Goal: Information Seeking & Learning: Learn about a topic

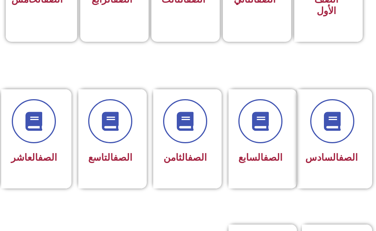
scroll to position [304, 0]
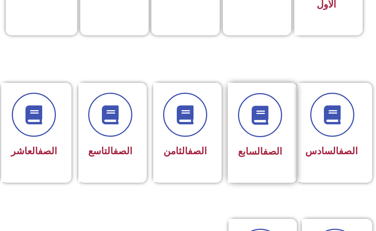
click at [260, 168] on div "الصف السابع" at bounding box center [260, 133] width 65 height 100
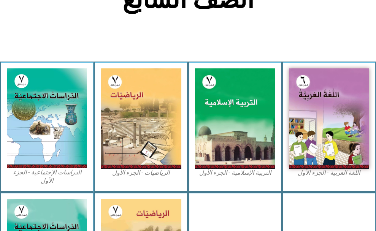
scroll to position [190, 0]
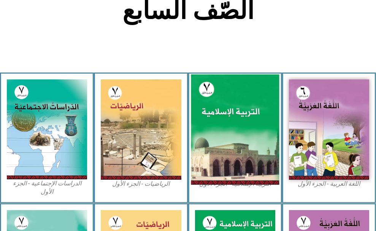
drag, startPoint x: 0, startPoint y: 0, endPoint x: 260, endPoint y: 168, distance: 309.4
click at [260, 168] on img at bounding box center [235, 129] width 88 height 110
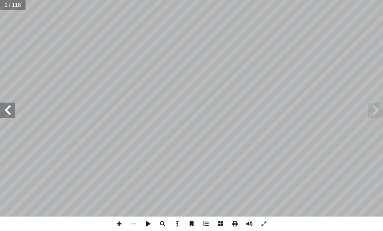
click at [7, 110] on span at bounding box center [7, 110] width 15 height 15
click at [5, 109] on span at bounding box center [7, 110] width 15 height 15
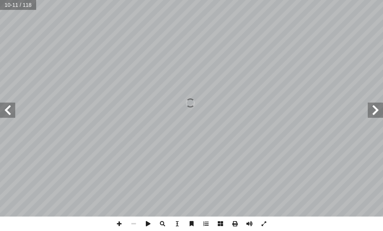
click at [6, 113] on span at bounding box center [7, 110] width 15 height 15
click at [9, 111] on span at bounding box center [7, 110] width 15 height 15
click at [10, 113] on span at bounding box center [7, 110] width 15 height 15
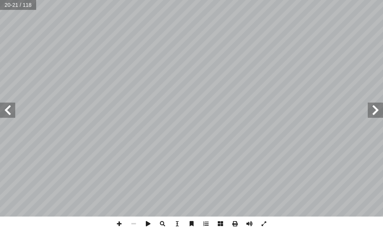
click at [8, 111] on span at bounding box center [7, 110] width 15 height 15
click at [10, 113] on span at bounding box center [7, 110] width 15 height 15
click at [4, 111] on span at bounding box center [7, 110] width 15 height 15
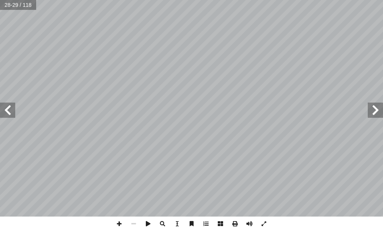
drag, startPoint x: 5, startPoint y: 110, endPoint x: 11, endPoint y: 103, distance: 8.9
click at [7, 109] on span at bounding box center [7, 110] width 15 height 15
click at [11, 106] on span at bounding box center [7, 110] width 15 height 15
click at [10, 110] on span at bounding box center [7, 110] width 15 height 15
click at [382, 111] on span at bounding box center [374, 110] width 15 height 15
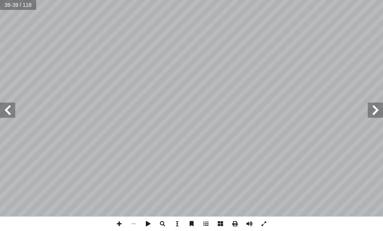
click at [382, 111] on span at bounding box center [374, 110] width 15 height 15
click at [372, 114] on span at bounding box center [374, 110] width 15 height 15
click at [10, 110] on span at bounding box center [7, 110] width 15 height 15
click at [14, 111] on span at bounding box center [7, 110] width 15 height 15
click at [119, 224] on span at bounding box center [119, 224] width 14 height 14
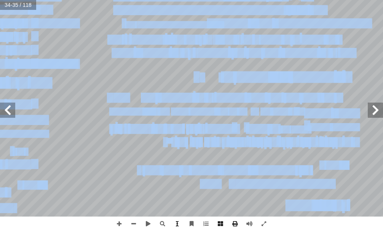
click at [176, 223] on div "30 : ط � نش ن رســول أ ا ـه، بــي هريــرة رضــي اللــه عنـ أ ا ـن عليــه الحديـ…" at bounding box center [191, 115] width 383 height 231
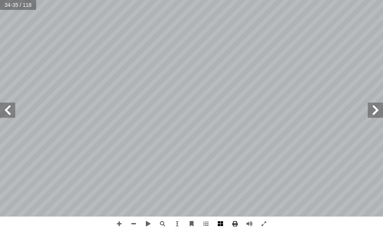
click at [220, 223] on span at bounding box center [220, 224] width 14 height 14
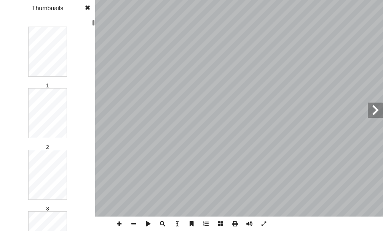
click at [220, 223] on span at bounding box center [220, 224] width 14 height 14
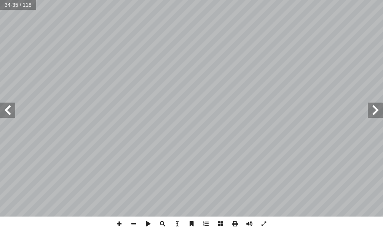
click at [221, 223] on span at bounding box center [220, 224] width 14 height 14
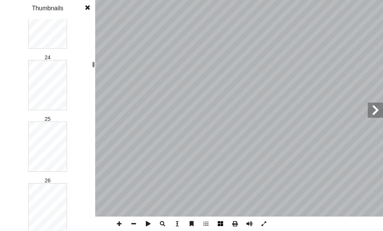
click at [222, 226] on span at bounding box center [220, 224] width 14 height 14
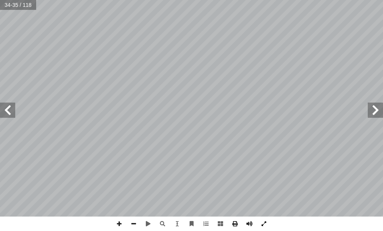
click at [265, 220] on span at bounding box center [263, 224] width 14 height 14
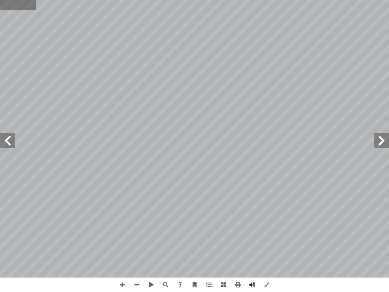
click at [0, 0] on input "text" at bounding box center [18, 5] width 36 height 10
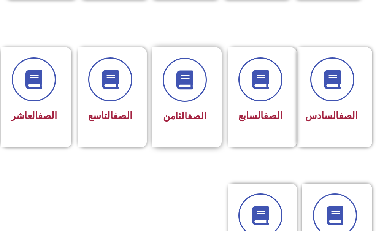
scroll to position [342, 0]
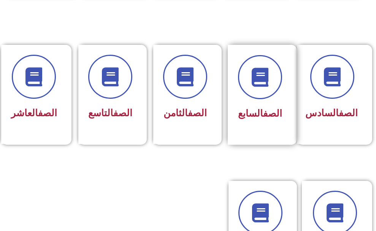
drag, startPoint x: 279, startPoint y: 103, endPoint x: 275, endPoint y: 106, distance: 5.4
click at [275, 106] on div "الصف السابع" at bounding box center [260, 89] width 44 height 68
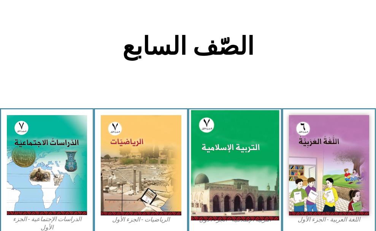
scroll to position [190, 0]
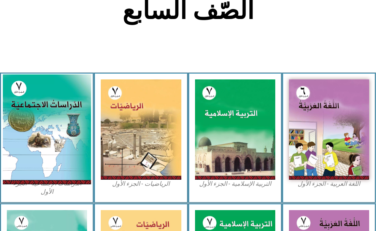
click at [22, 133] on img at bounding box center [47, 130] width 88 height 110
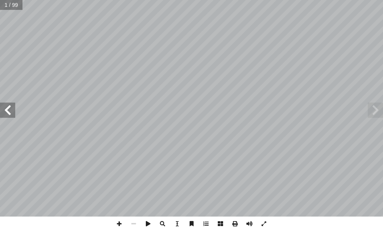
click at [8, 111] on span at bounding box center [7, 110] width 15 height 15
click at [11, 113] on span at bounding box center [7, 110] width 15 height 15
click at [10, 113] on span at bounding box center [7, 110] width 15 height 15
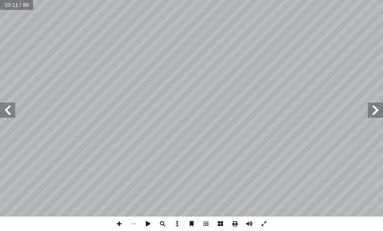
click at [11, 113] on span at bounding box center [7, 110] width 15 height 15
click at [13, 117] on span at bounding box center [7, 110] width 15 height 15
click at [5, 109] on span at bounding box center [7, 110] width 15 height 15
drag, startPoint x: 260, startPoint y: 221, endPoint x: 269, endPoint y: 267, distance: 46.4
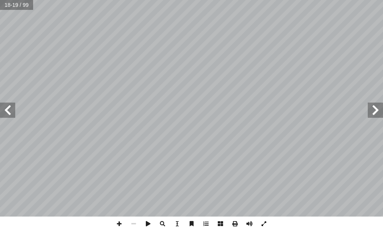
click at [261, 221] on span at bounding box center [263, 224] width 14 height 14
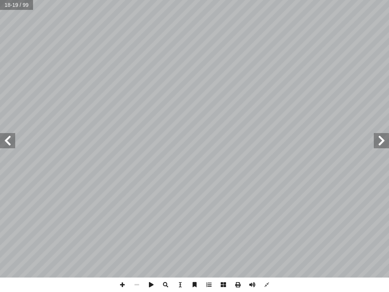
click at [0, 231] on div "١٤ ١ . فريقيا. إ لفلكي لقارة � � لموقع � ُ نستنتج ٢ . فريقيا. إ في لقارة � � لج…" at bounding box center [194, 146] width 389 height 292
drag, startPoint x: 9, startPoint y: 143, endPoint x: 7, endPoint y: 135, distance: 7.8
click at [7, 138] on span at bounding box center [7, 140] width 15 height 15
click at [121, 231] on span at bounding box center [122, 285] width 14 height 14
click at [138, 231] on span at bounding box center [137, 285] width 14 height 14
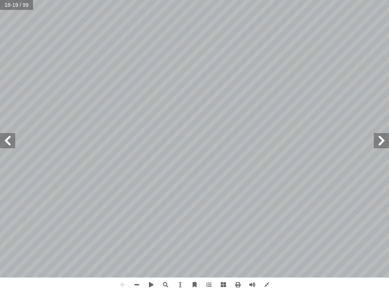
click at [382, 145] on span at bounding box center [381, 140] width 15 height 15
click at [121, 231] on span at bounding box center [122, 285] width 14 height 14
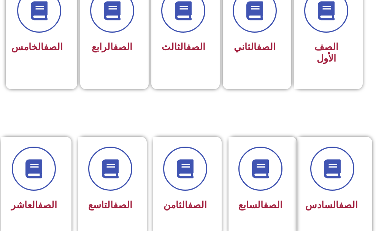
scroll to position [342, 0]
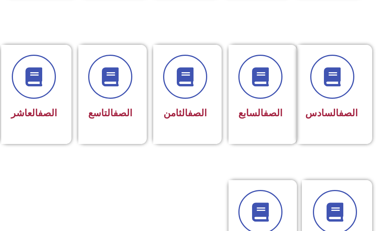
click at [272, 109] on link "الصف" at bounding box center [273, 113] width 19 height 11
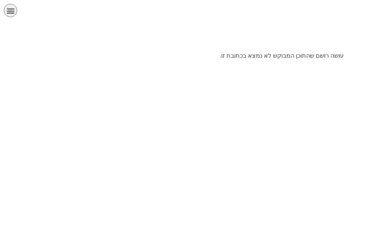
click at [271, 66] on html "الصفحة الرئيسية الصف الأول الصف الثاني الصف الثالث الصف الرابع الصف الخامس الصف…" at bounding box center [191, 33] width 383 height 66
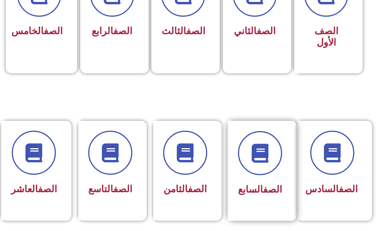
scroll to position [304, 0]
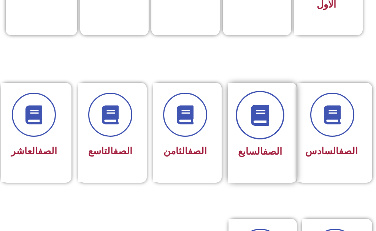
click at [254, 130] on span at bounding box center [260, 115] width 49 height 49
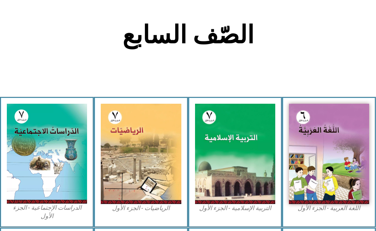
scroll to position [152, 0]
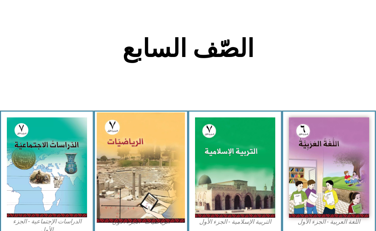
click at [130, 205] on img at bounding box center [141, 167] width 88 height 110
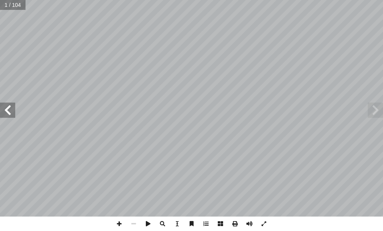
click at [9, 114] on span at bounding box center [7, 110] width 15 height 15
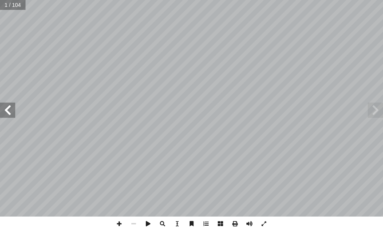
click at [9, 114] on span at bounding box center [7, 110] width 15 height 15
click at [5, 109] on span at bounding box center [7, 110] width 15 height 15
click at [6, 108] on span at bounding box center [7, 110] width 15 height 15
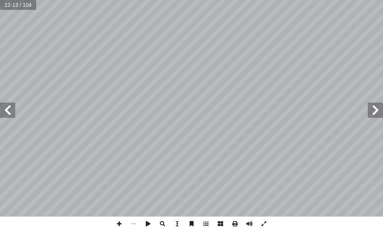
click at [6, 108] on span at bounding box center [7, 110] width 15 height 15
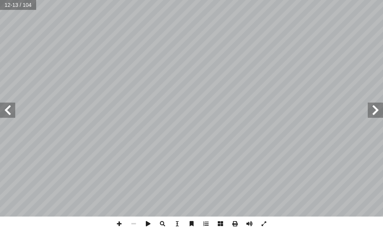
click at [7, 108] on span at bounding box center [7, 110] width 15 height 15
click at [8, 108] on span at bounding box center [7, 110] width 15 height 15
click at [6, 113] on span at bounding box center [7, 110] width 15 height 15
